Goal: Transaction & Acquisition: Purchase product/service

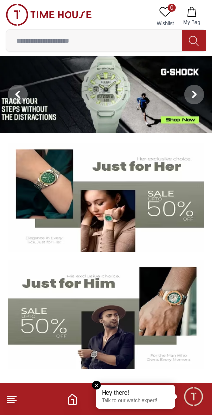
click at [97, 384] on em "Close tooltip" at bounding box center [96, 384] width 9 height 9
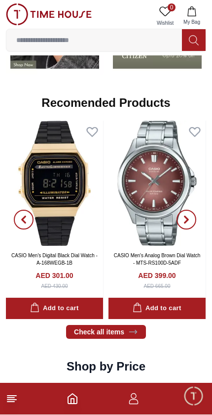
scroll to position [1102, 0]
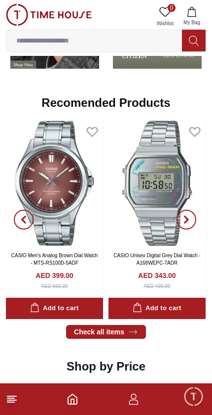
click at [17, 400] on icon at bounding box center [12, 399] width 12 height 12
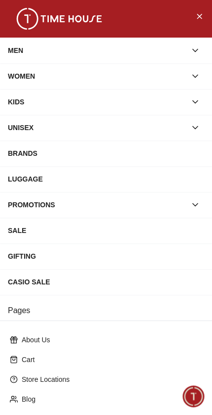
click at [194, 110] on button "button" at bounding box center [196, 102] width 18 height 18
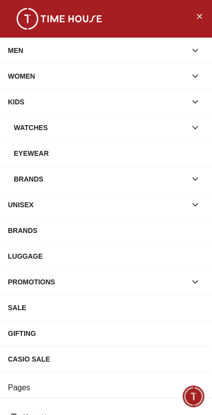
click at [159, 126] on div "WATCHES" at bounding box center [100, 128] width 173 height 18
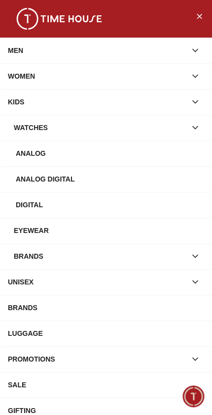
click at [135, 127] on div "WATCHES" at bounding box center [100, 128] width 173 height 18
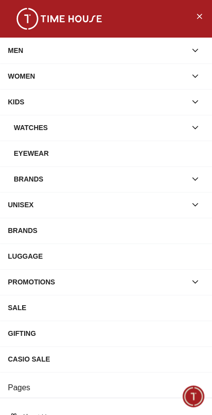
click at [181, 119] on div "WATCHES" at bounding box center [100, 128] width 173 height 18
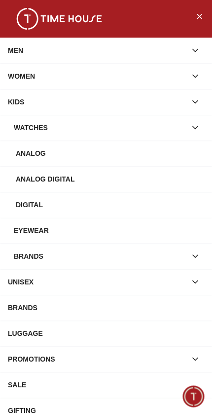
click at [168, 129] on div "WATCHES" at bounding box center [100, 128] width 173 height 18
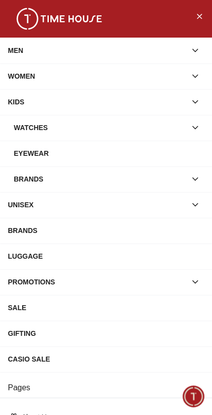
click at [172, 129] on div "WATCHES" at bounding box center [100, 128] width 173 height 18
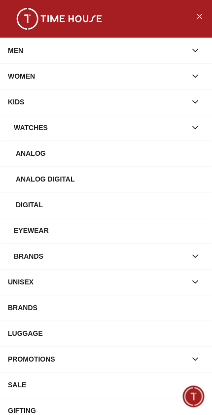
click at [113, 207] on div "Digital" at bounding box center [110, 205] width 189 height 18
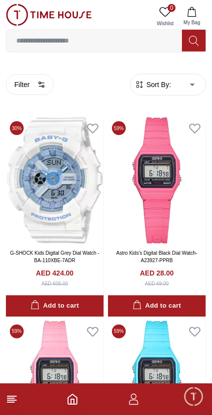
click at [138, 400] on icon "button" at bounding box center [134, 399] width 12 height 12
